Goal: Information Seeking & Learning: Learn about a topic

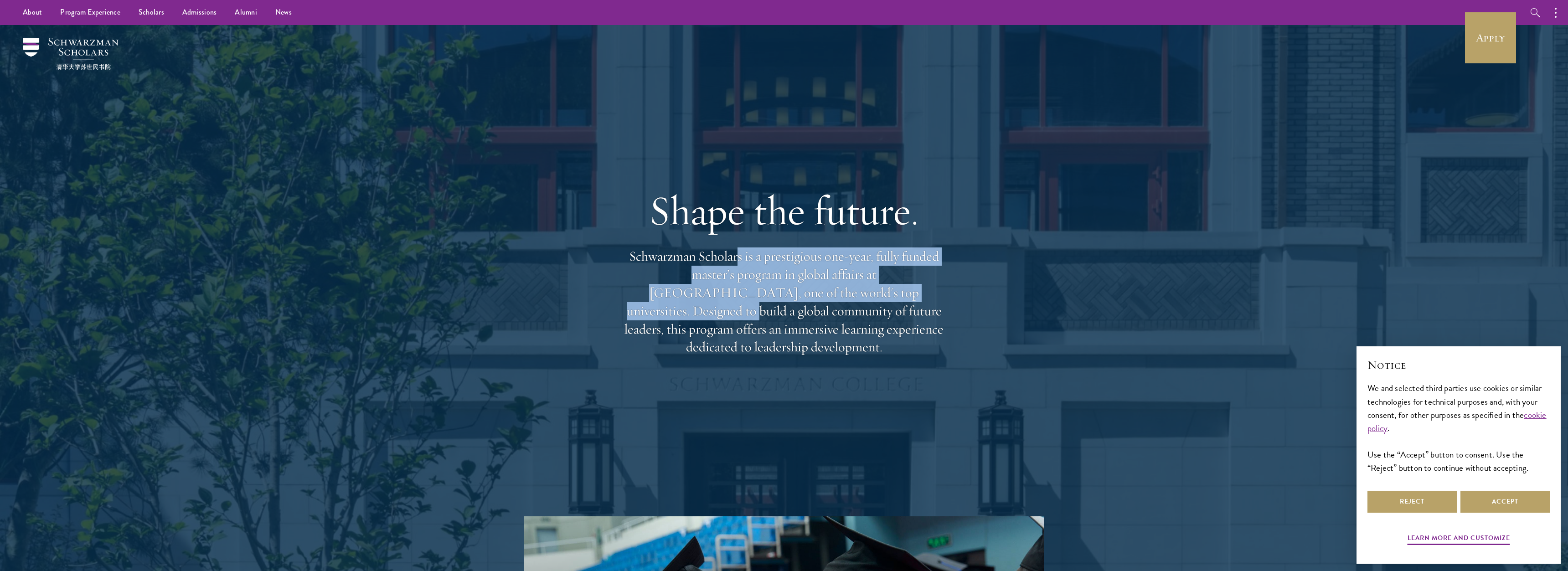
drag, startPoint x: 737, startPoint y: 268, endPoint x: 855, endPoint y: 310, distance: 125.3
click at [855, 310] on p "Schwarzman Scholars is a prestigious one-year, fully funded master’s program in…" at bounding box center [784, 302] width 328 height 109
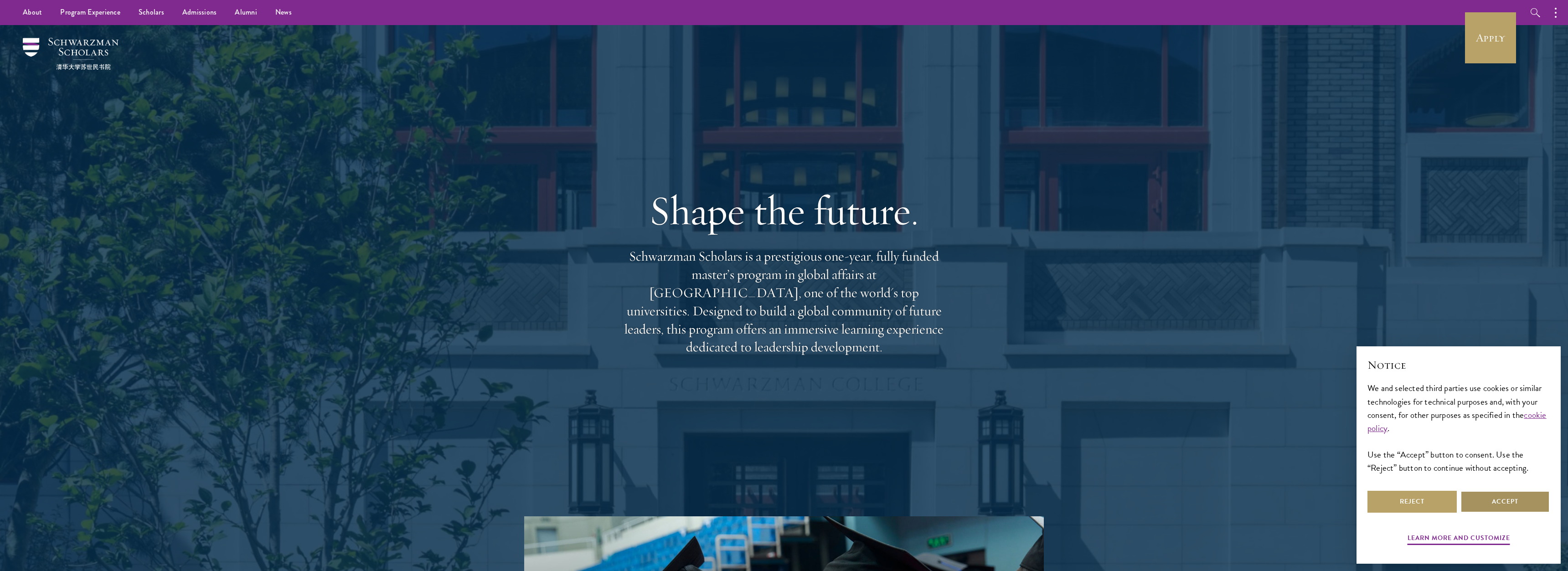
click at [1482, 503] on button "Accept" at bounding box center [1505, 502] width 89 height 21
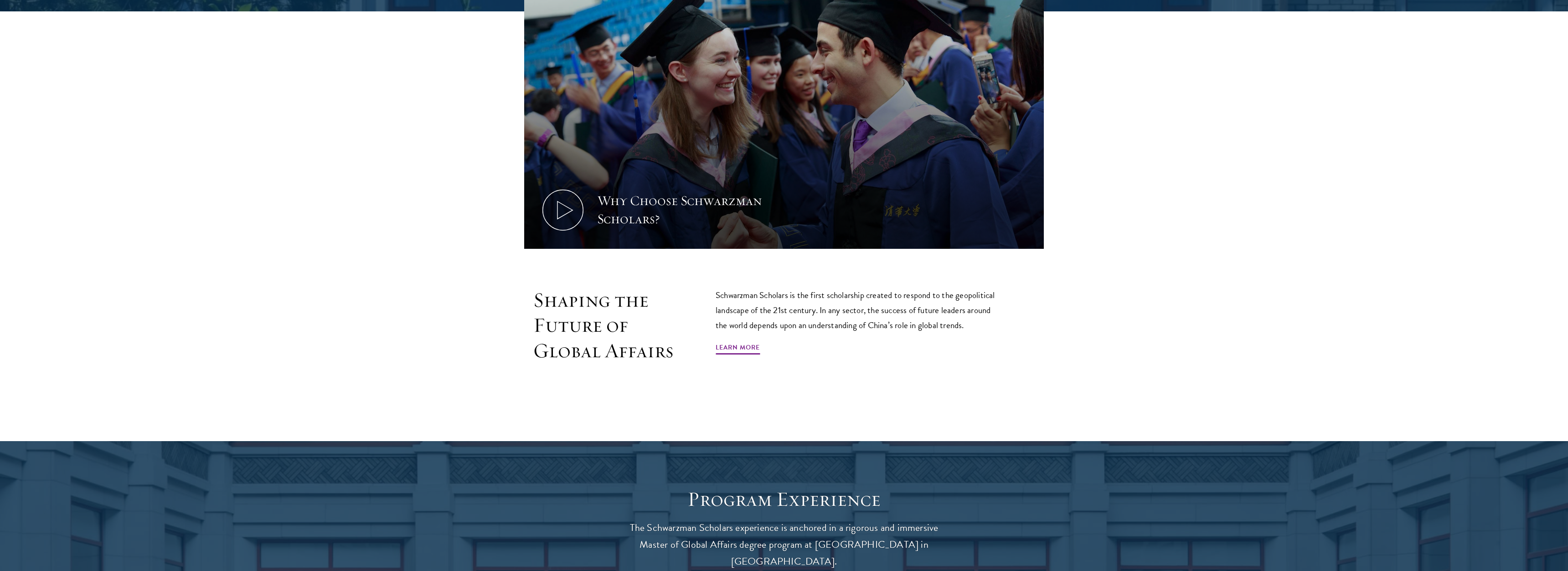
scroll to position [512, 0]
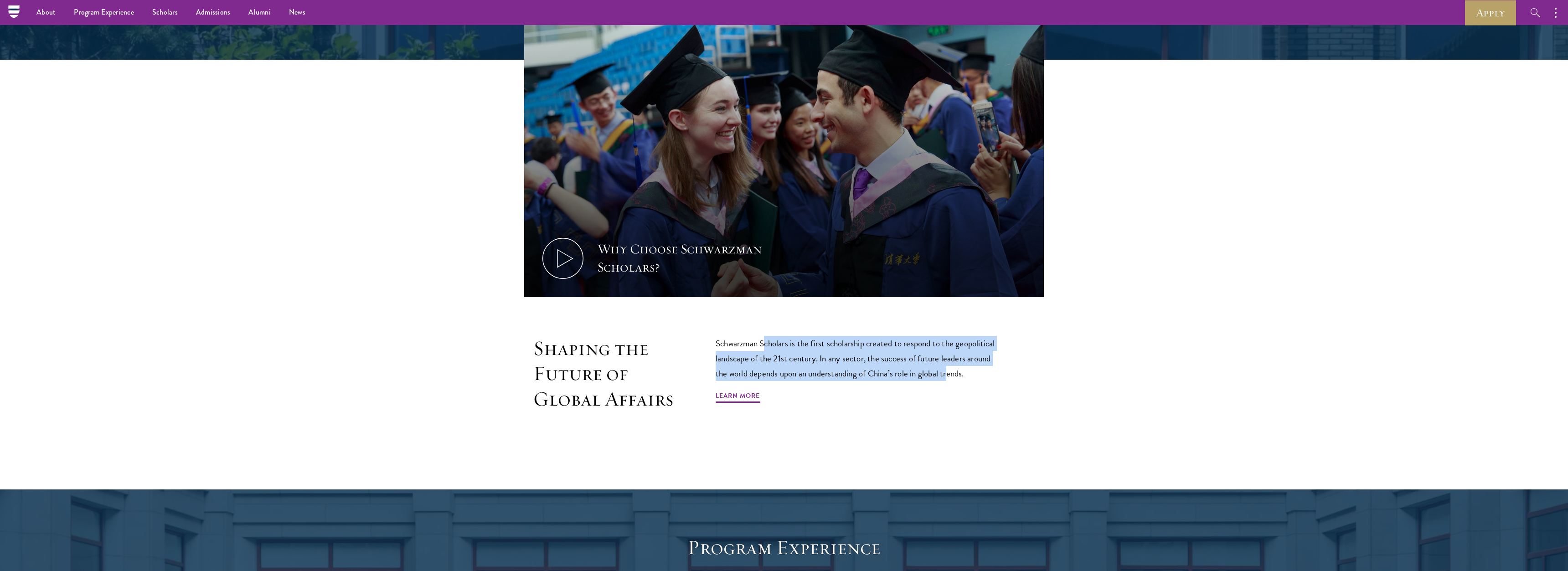
drag, startPoint x: 769, startPoint y: 337, endPoint x: 949, endPoint y: 374, distance: 183.8
click at [949, 374] on p "Schwarzman Scholars is the first scholarship created to respond to the geopolit…" at bounding box center [859, 358] width 287 height 45
drag, startPoint x: 754, startPoint y: 355, endPoint x: 927, endPoint y: 378, distance: 174.5
click at [927, 378] on p "Schwarzman Scholars is the first scholarship created to respond to the geopolit…" at bounding box center [859, 358] width 287 height 45
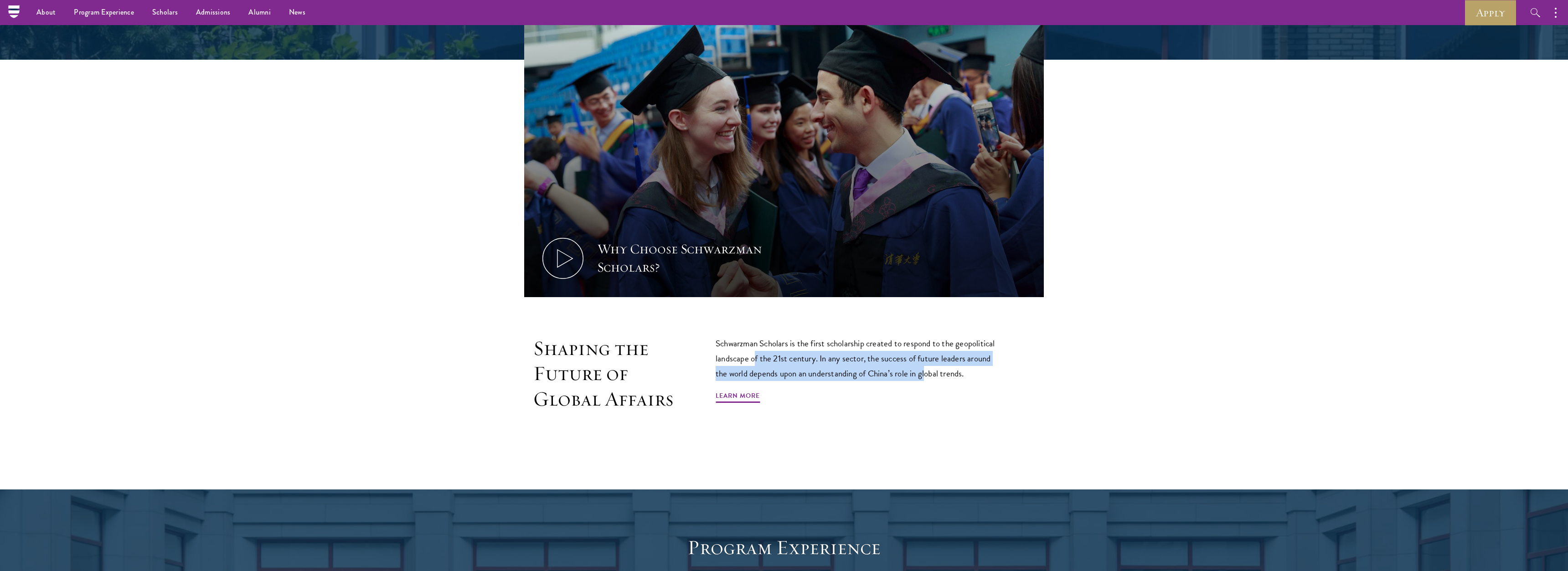
click at [927, 378] on p "Schwarzman Scholars is the first scholarship created to respond to the geopolit…" at bounding box center [859, 358] width 287 height 45
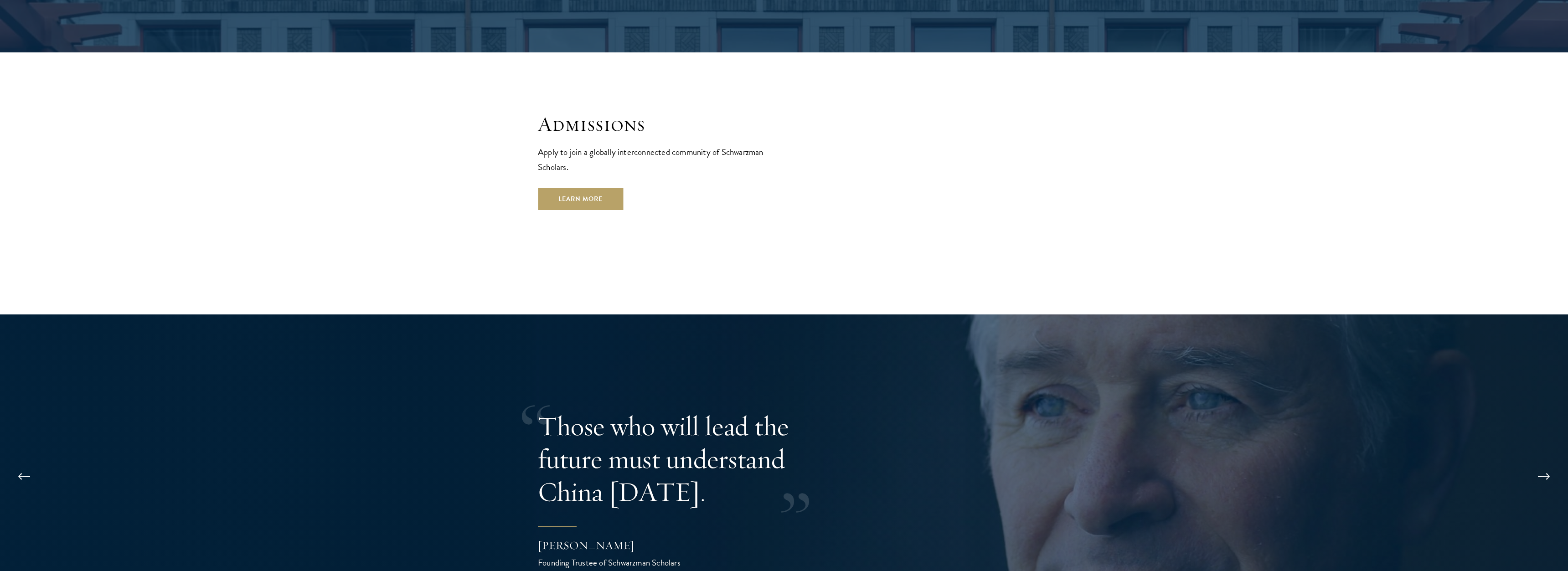
scroll to position [1720, 0]
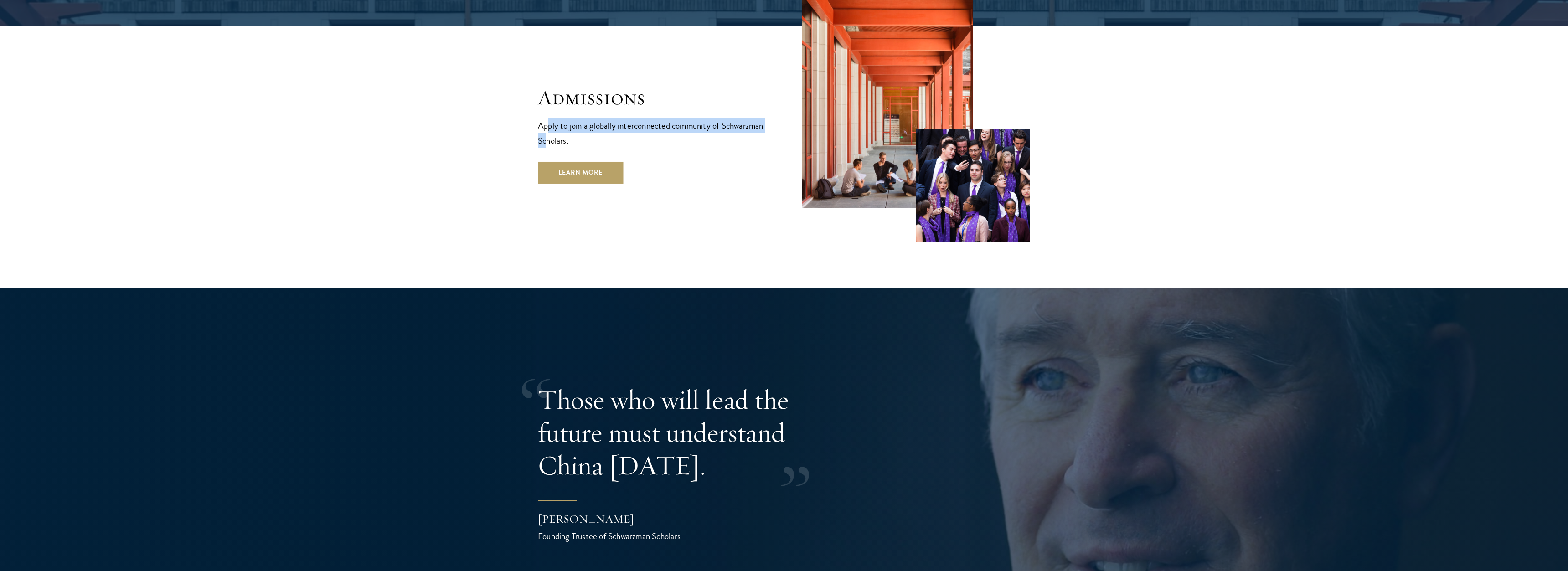
drag, startPoint x: 549, startPoint y: 99, endPoint x: 593, endPoint y: 113, distance: 46.2
click at [593, 118] on p "Apply to join a globally interconnected community of Schwarzman Scholars." at bounding box center [652, 133] width 228 height 30
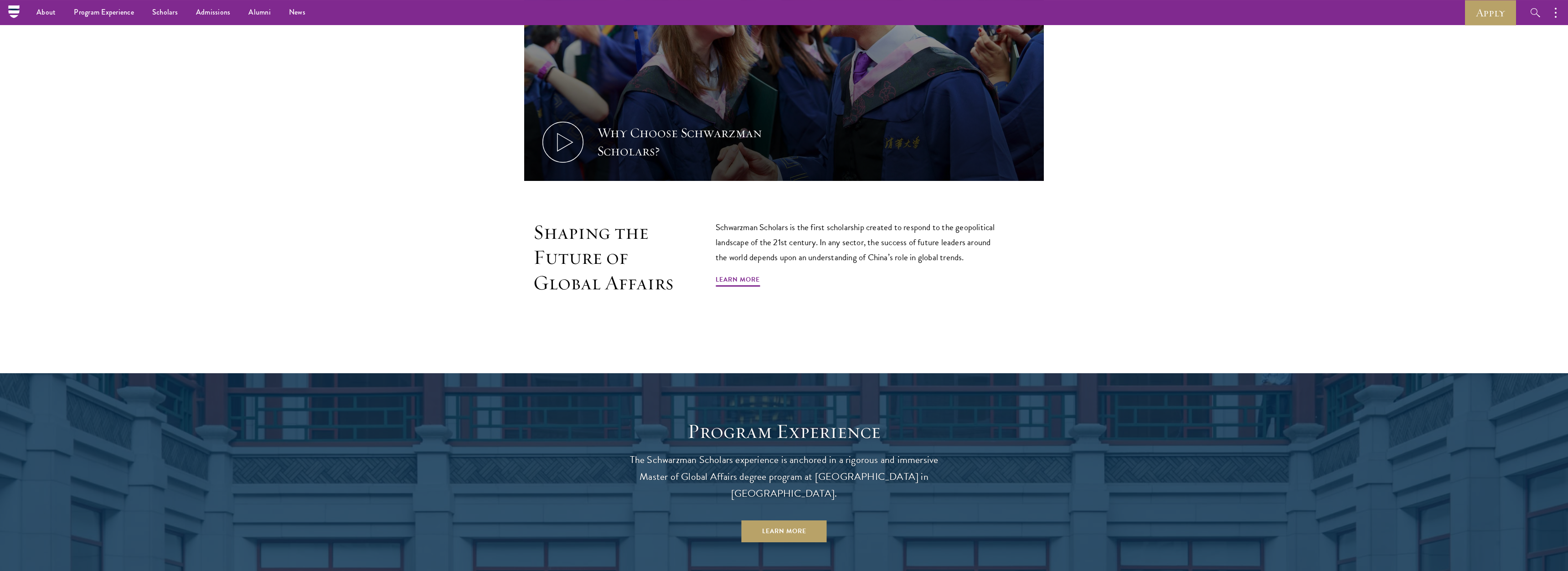
scroll to position [326, 0]
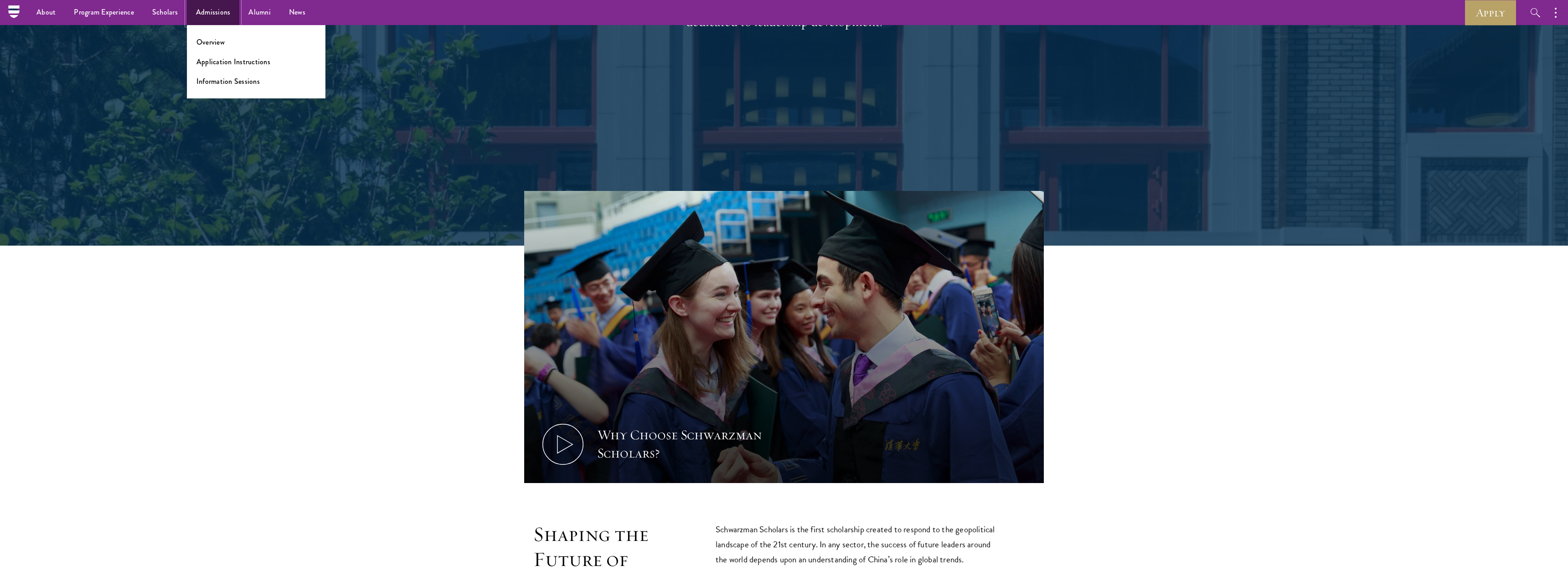
click at [215, 14] on link "Admissions" at bounding box center [213, 12] width 53 height 25
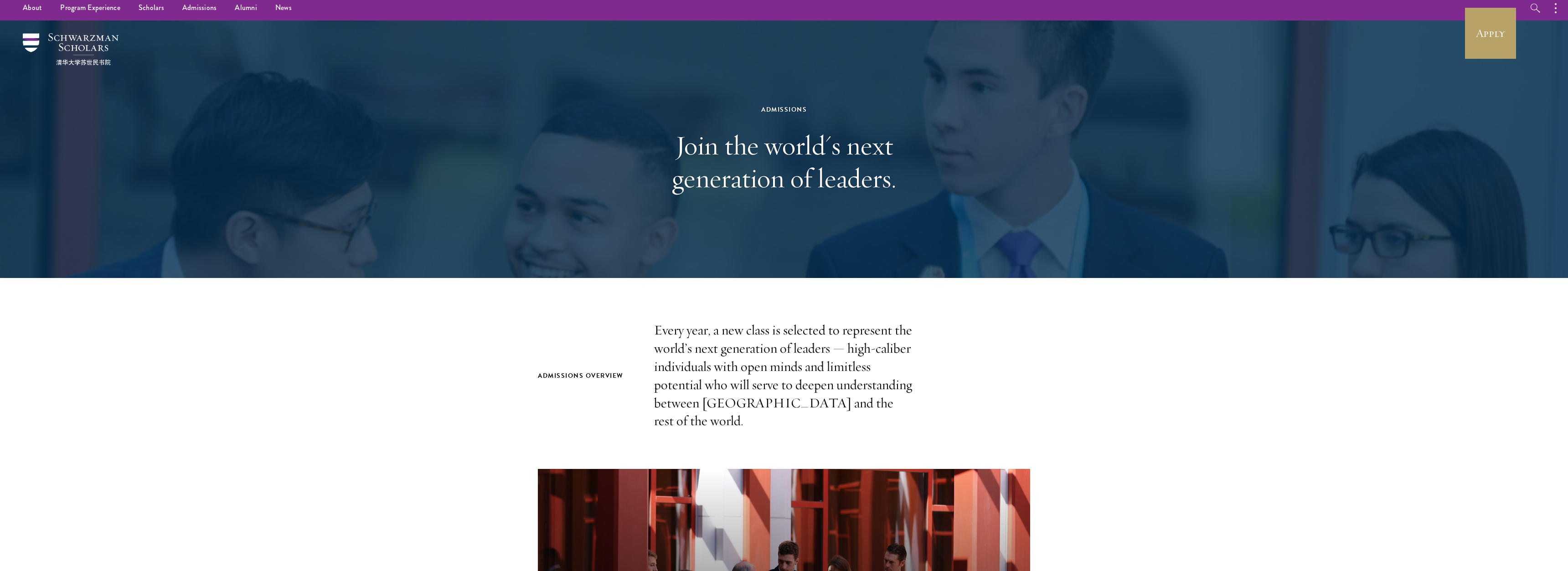
scroll to position [279, 0]
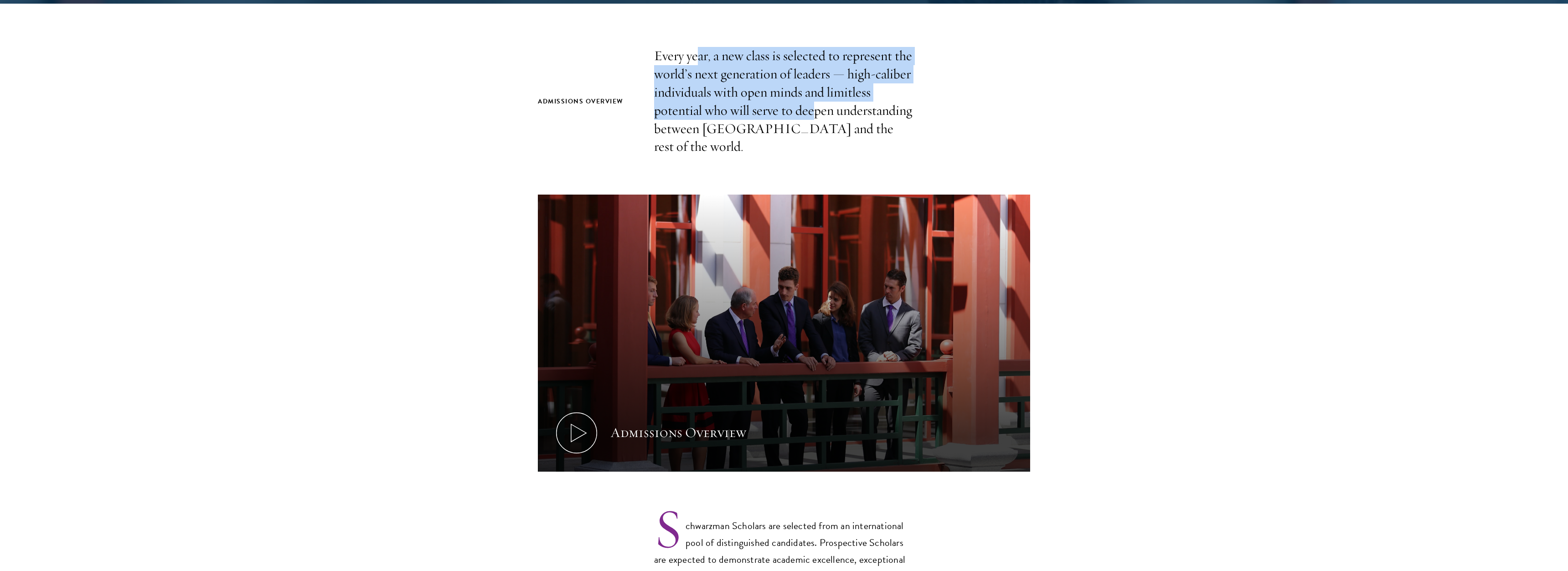
drag, startPoint x: 699, startPoint y: 55, endPoint x: 814, endPoint y: 105, distance: 125.4
click at [814, 105] on p "Every year, a new class is selected to represent the world’s next generation of…" at bounding box center [784, 102] width 260 height 109
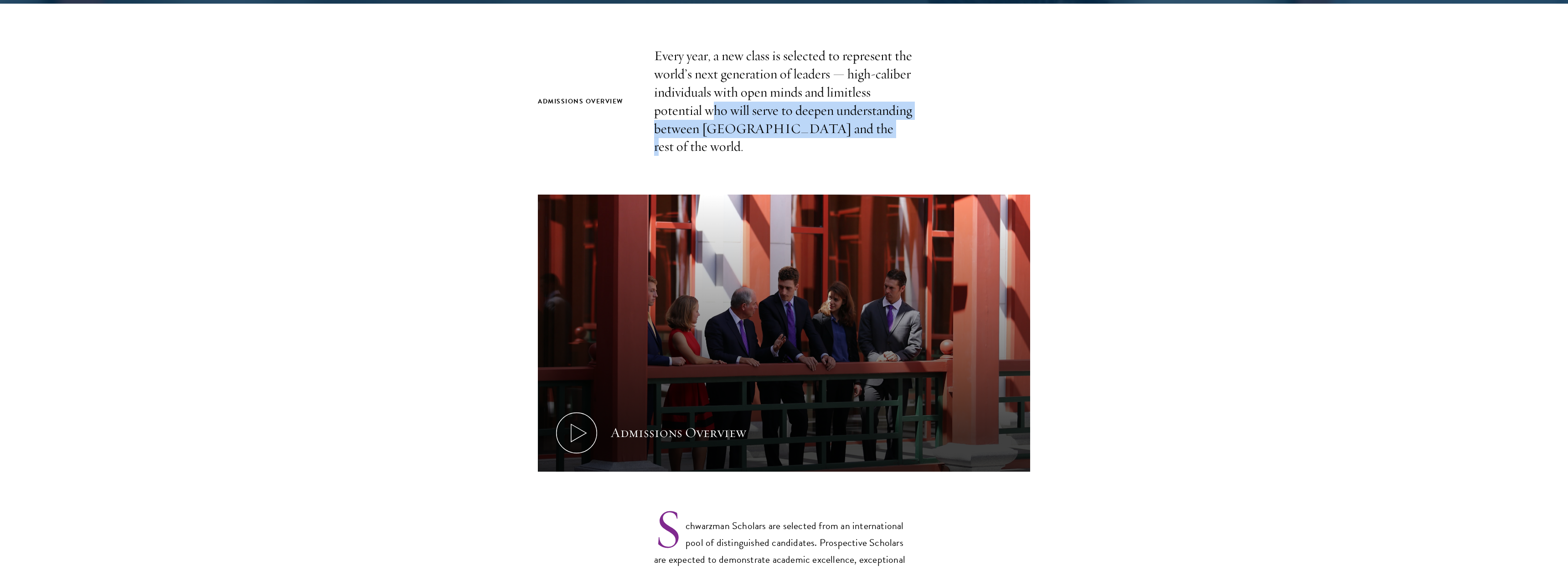
drag, startPoint x: 710, startPoint y: 102, endPoint x: 842, endPoint y: 137, distance: 136.6
click at [842, 137] on p "Every year, a new class is selected to represent the world’s next generation of…" at bounding box center [784, 102] width 260 height 109
click at [843, 137] on p "Every year, a new class is selected to represent the world’s next generation of…" at bounding box center [784, 102] width 260 height 109
drag, startPoint x: 678, startPoint y: 112, endPoint x: 844, endPoint y: 136, distance: 167.7
click at [844, 136] on p "Every year, a new class is selected to represent the world’s next generation of…" at bounding box center [784, 102] width 260 height 109
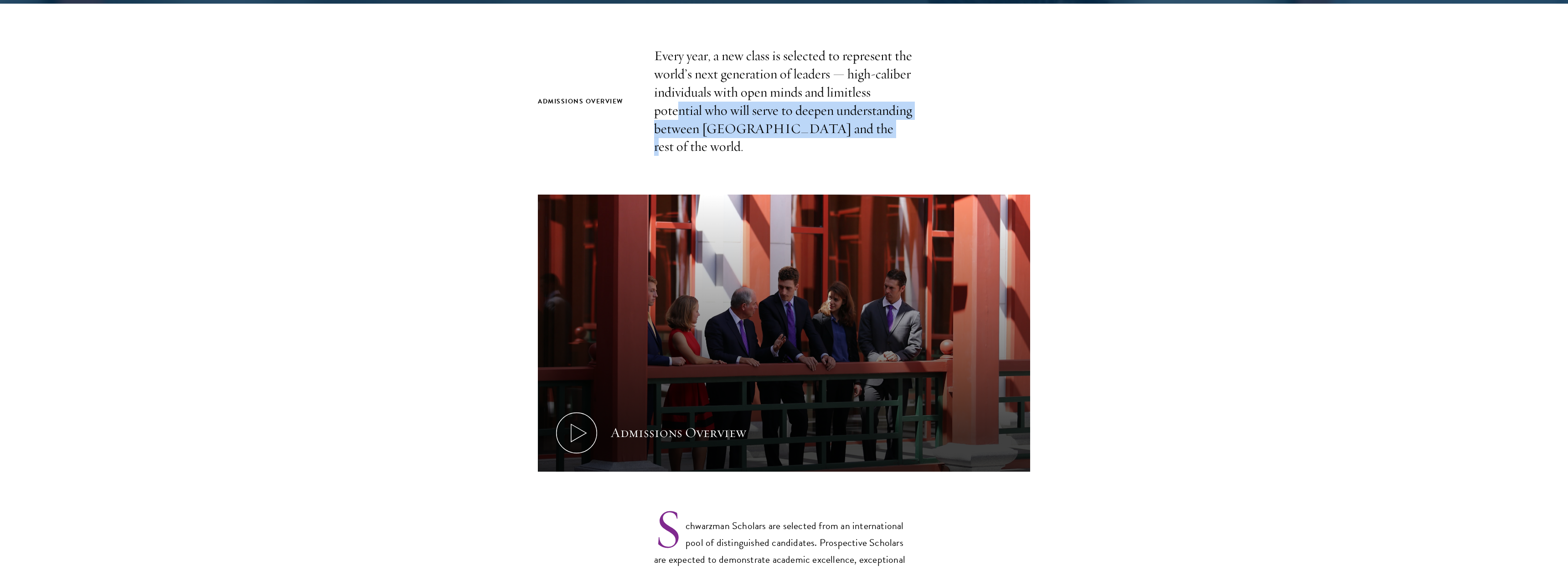
click at [844, 136] on p "Every year, a new class is selected to represent the world’s next generation of…" at bounding box center [784, 102] width 260 height 109
